Goal: Information Seeking & Learning: Check status

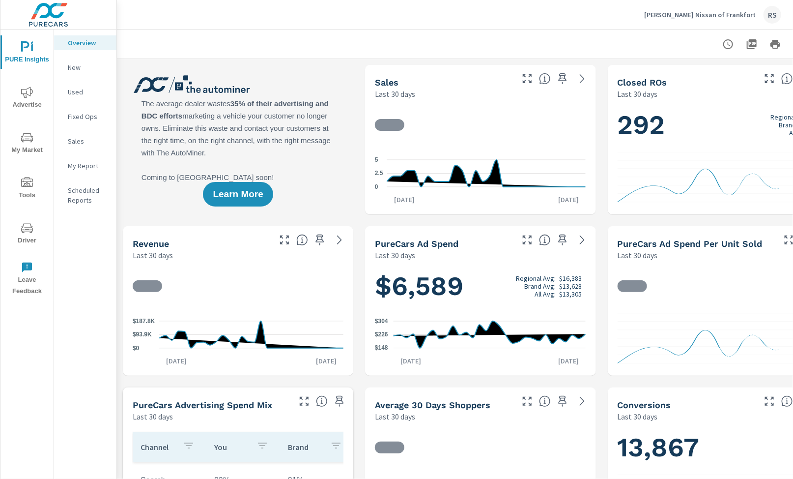
click at [20, 93] on span "Advertise" at bounding box center [26, 98] width 47 height 24
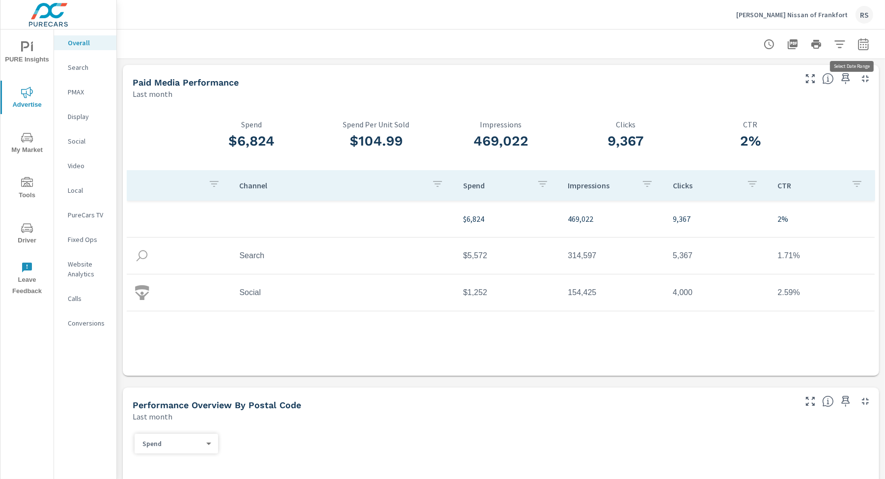
click at [793, 45] on icon "button" at bounding box center [864, 44] width 12 height 12
select select "Last month"
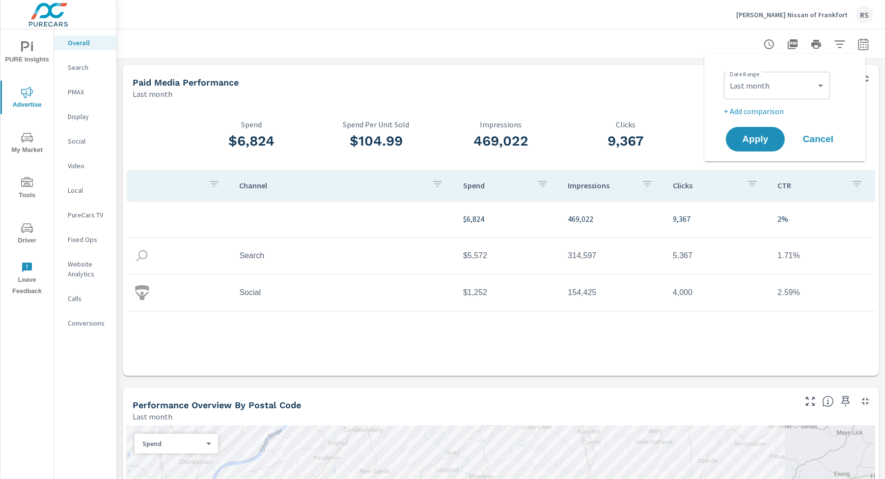
click at [781, 114] on p "+ Add comparison" at bounding box center [787, 111] width 126 height 12
select select "Previous period"
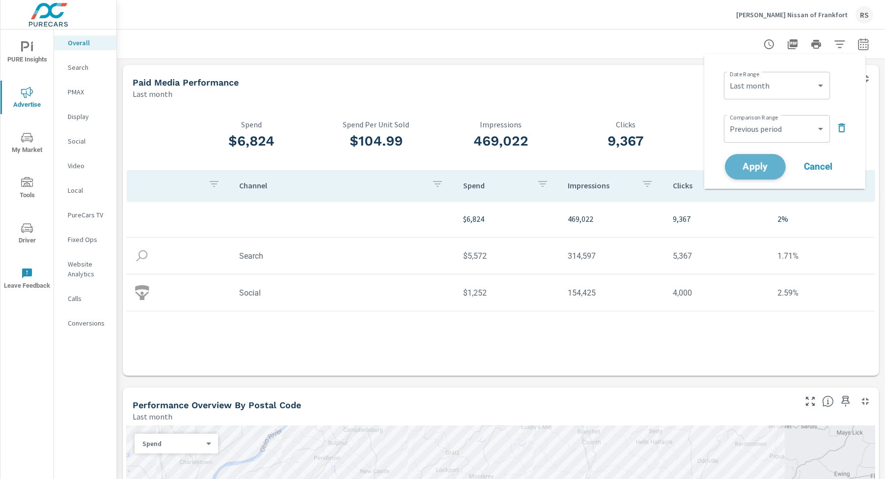
click at [761, 168] on span "Apply" at bounding box center [756, 166] width 40 height 9
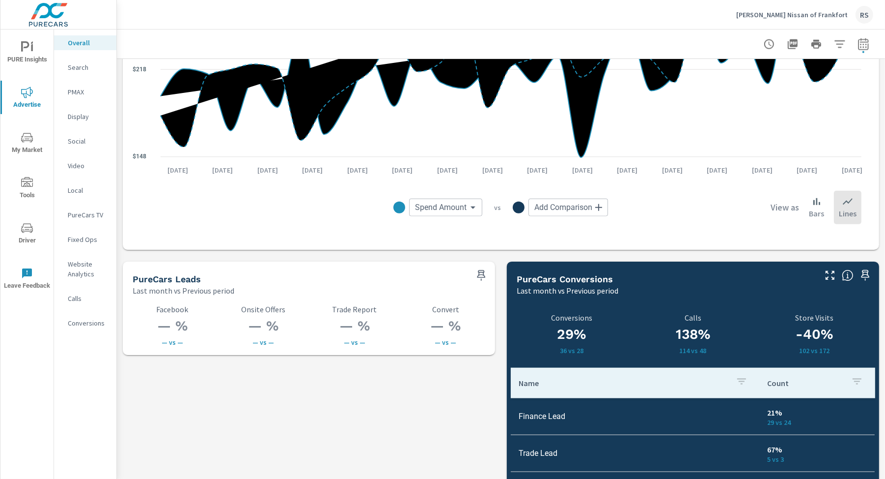
scroll to position [1224, 0]
